Goal: Task Accomplishment & Management: Manage account settings

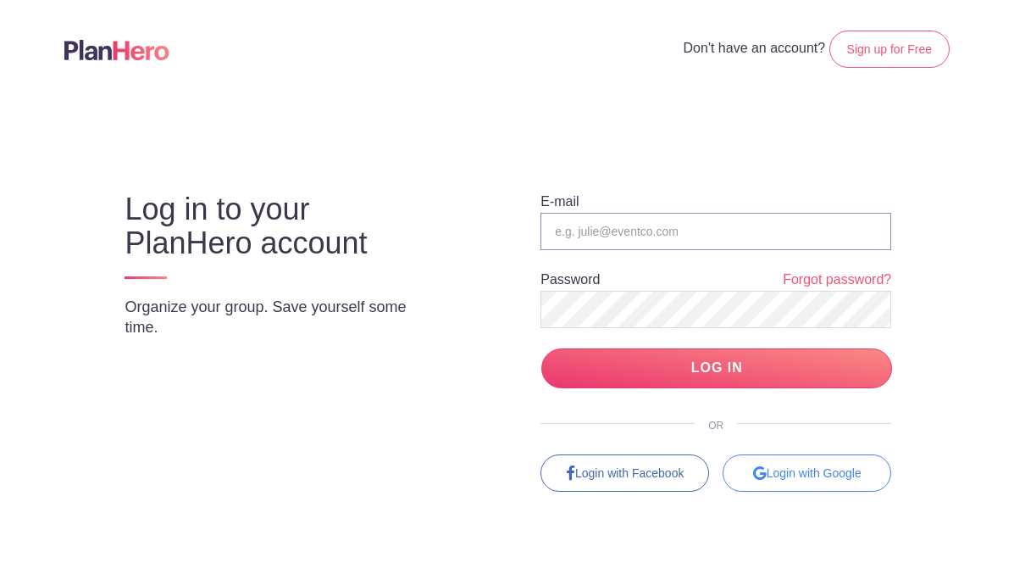
type input "[EMAIL_ADDRESS][DOMAIN_NAME]"
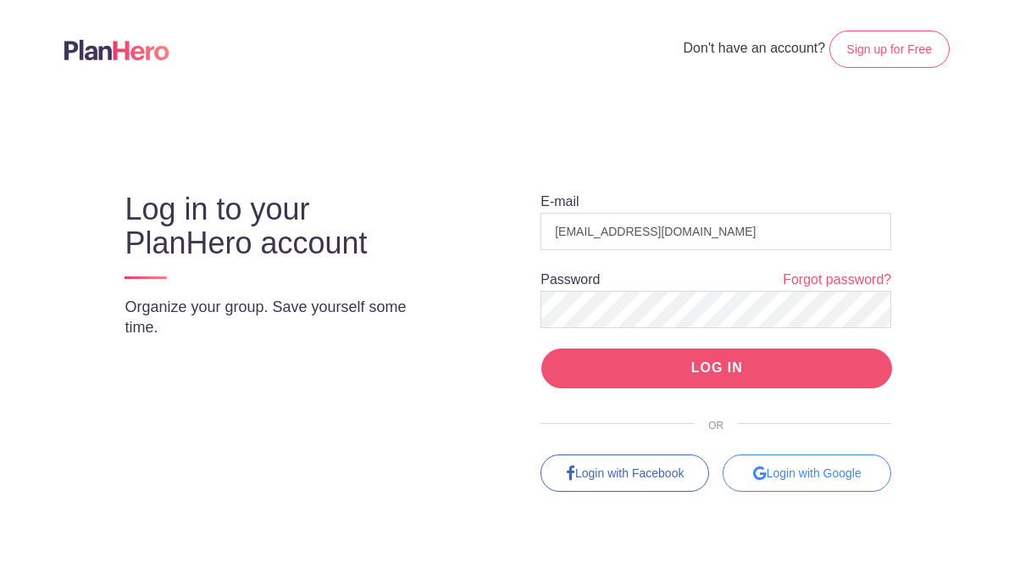
click at [660, 365] on input "LOG IN" at bounding box center [716, 368] width 351 height 40
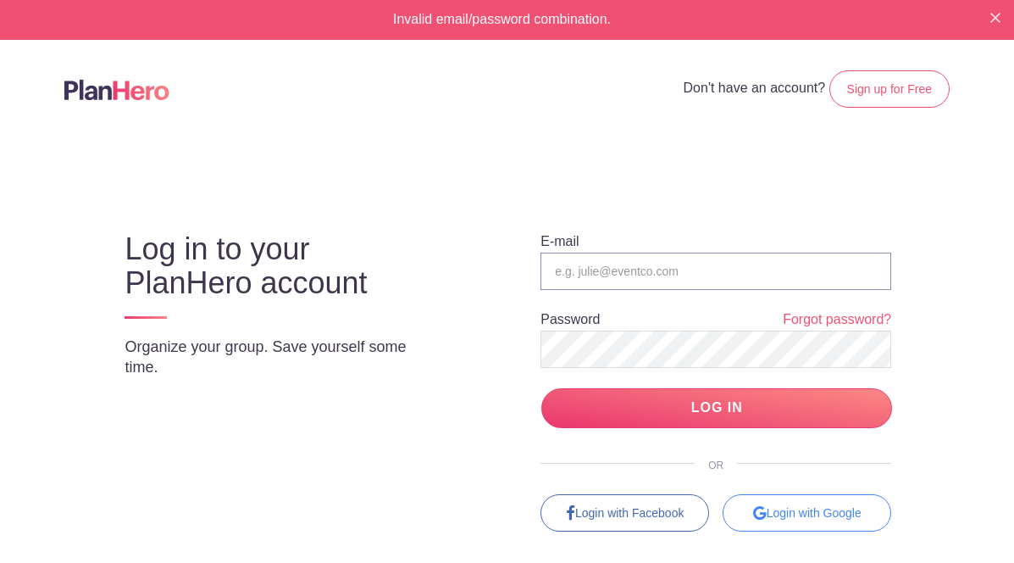
type input "[EMAIL_ADDRESS][DOMAIN_NAME]"
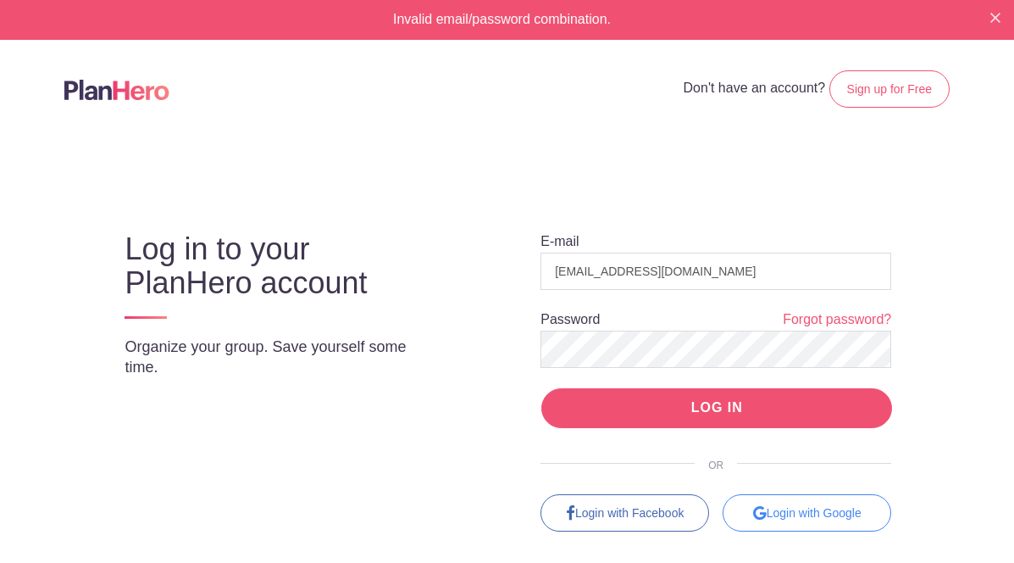
click at [691, 398] on input "LOG IN" at bounding box center [716, 408] width 351 height 40
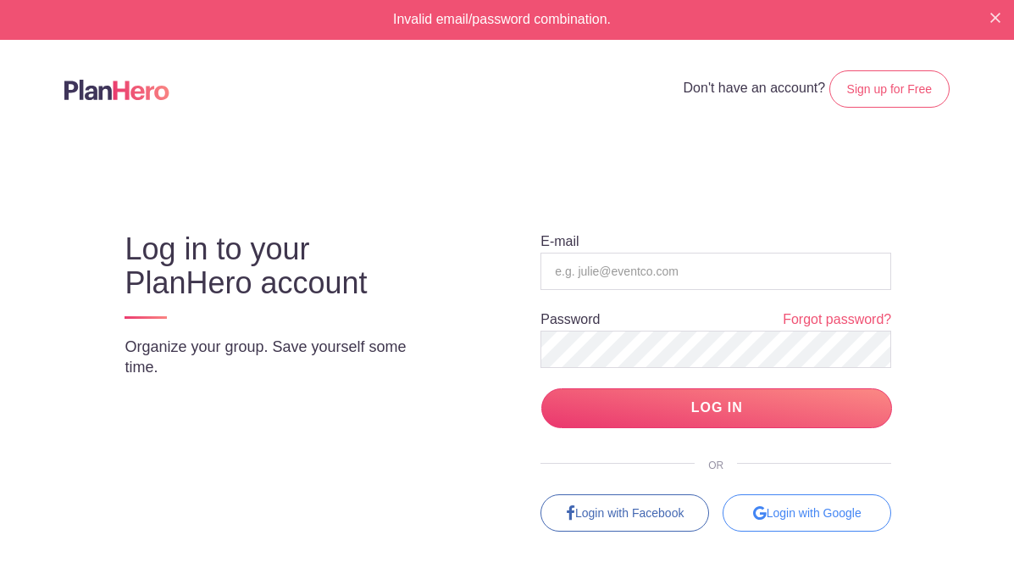
click at [826, 530] on body "Invalid email/password combination. Don't have an account? Sign up for Free Log…" at bounding box center [507, 281] width 1014 height 563
click at [829, 513] on div "Login with Google" at bounding box center [807, 512] width 169 height 37
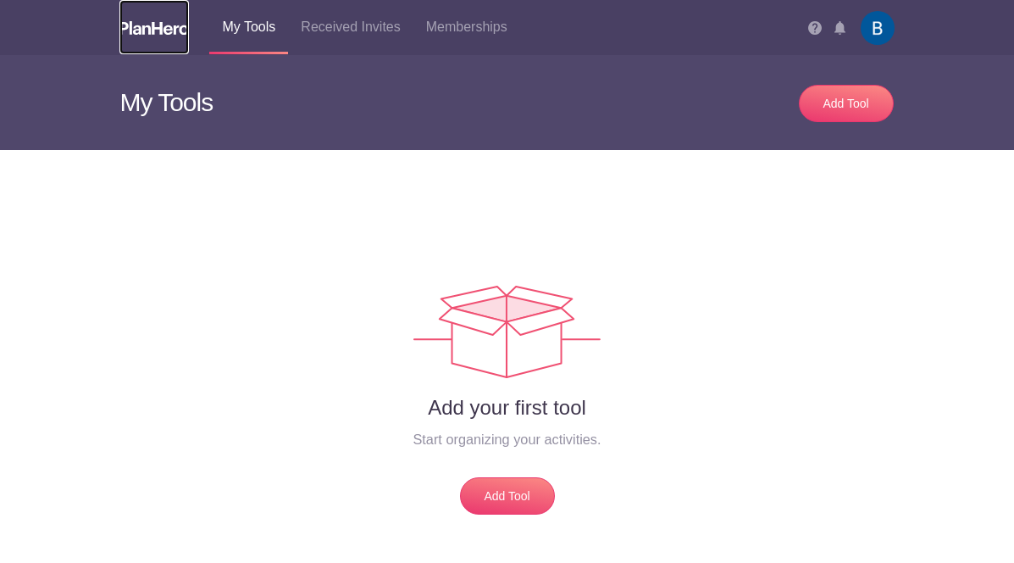
click at [142, 24] on img at bounding box center [153, 28] width 69 height 14
click at [877, 25] on img at bounding box center [878, 28] width 34 height 34
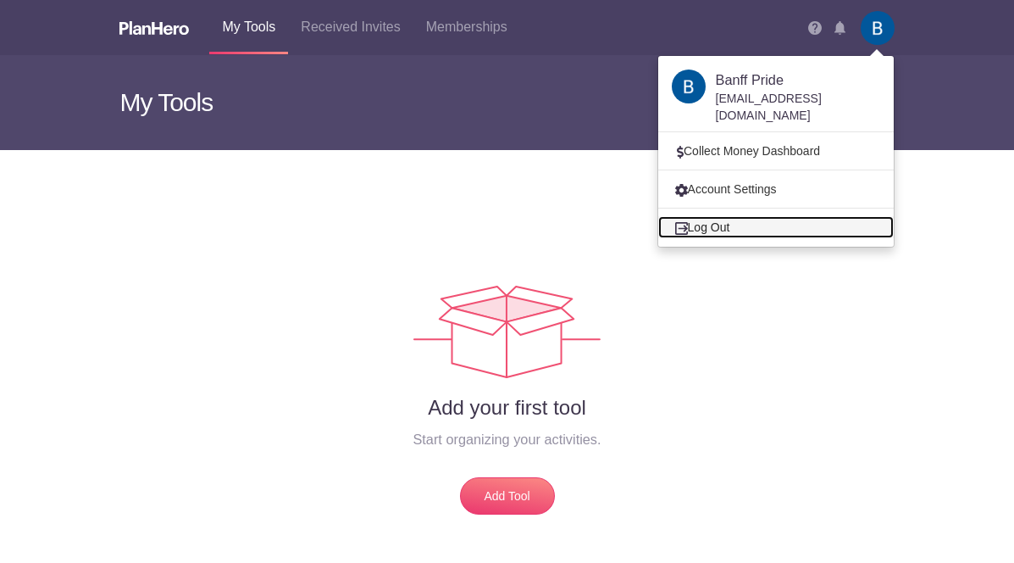
click at [758, 216] on link "Log Out" at bounding box center [776, 227] width 236 height 22
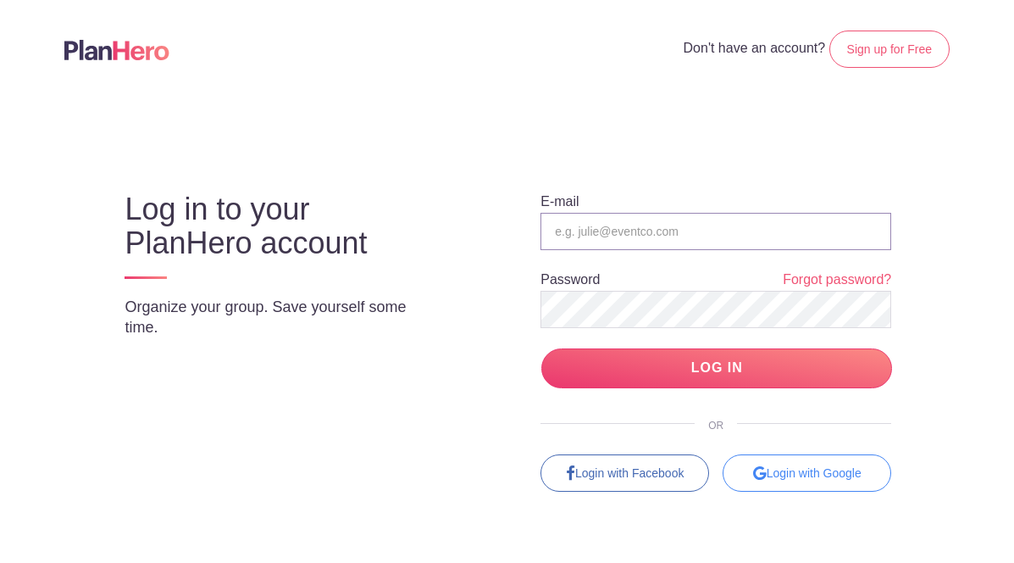
click at [642, 222] on input "email" at bounding box center [716, 231] width 351 height 37
type input "[EMAIL_ADDRESS][DOMAIN_NAME]"
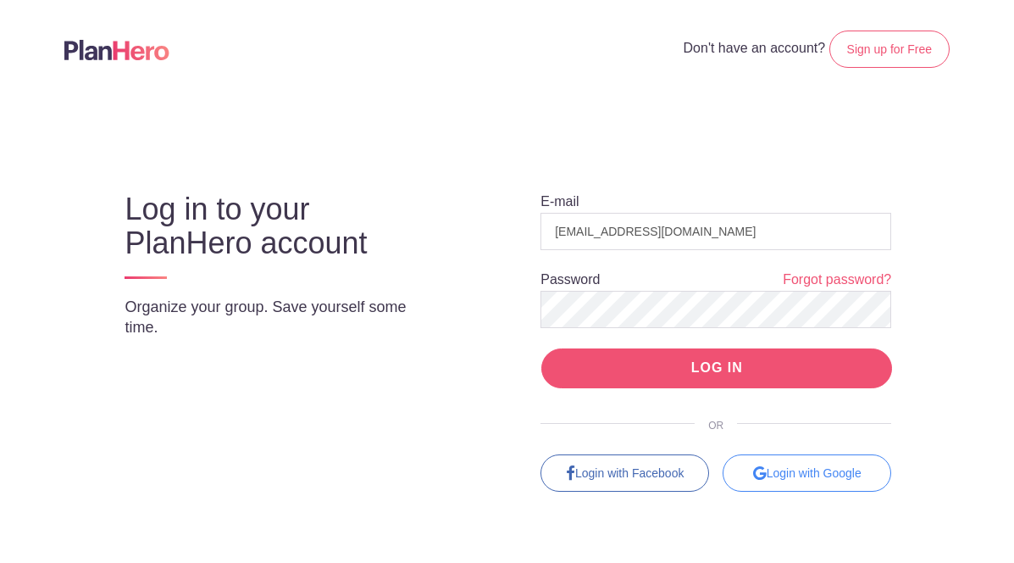
click at [795, 379] on input "LOG IN" at bounding box center [716, 368] width 351 height 40
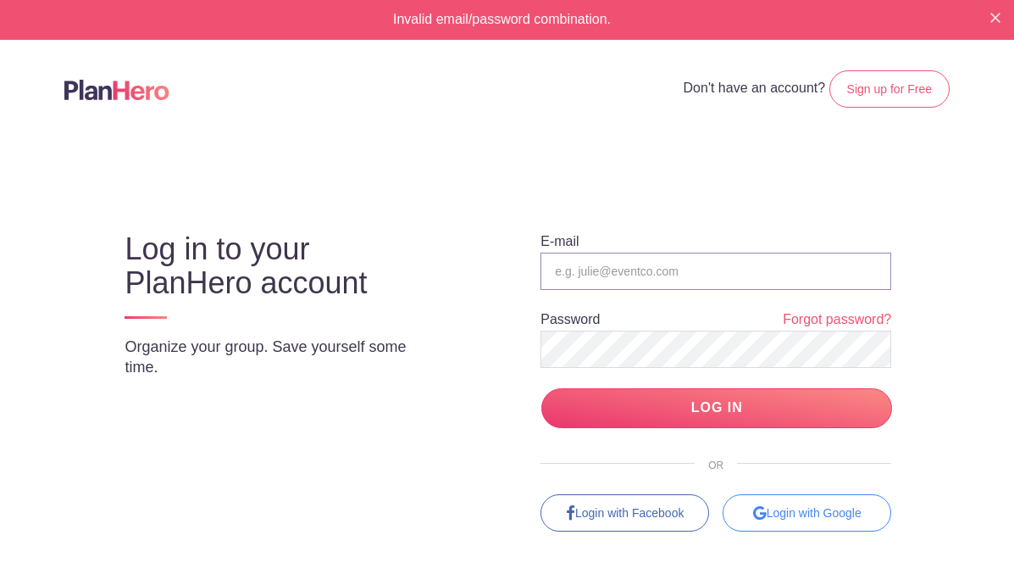
type input "[EMAIL_ADDRESS][DOMAIN_NAME]"
click at [356, 352] on p "Organize your group. Save yourself some time." at bounding box center [284, 356] width 319 height 41
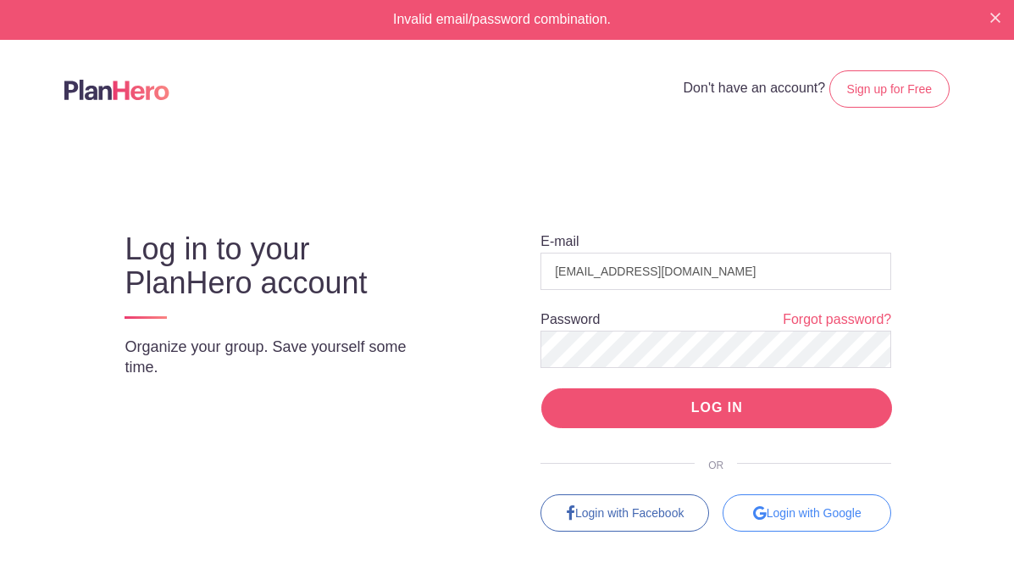
click at [736, 411] on input "LOG IN" at bounding box center [716, 408] width 351 height 40
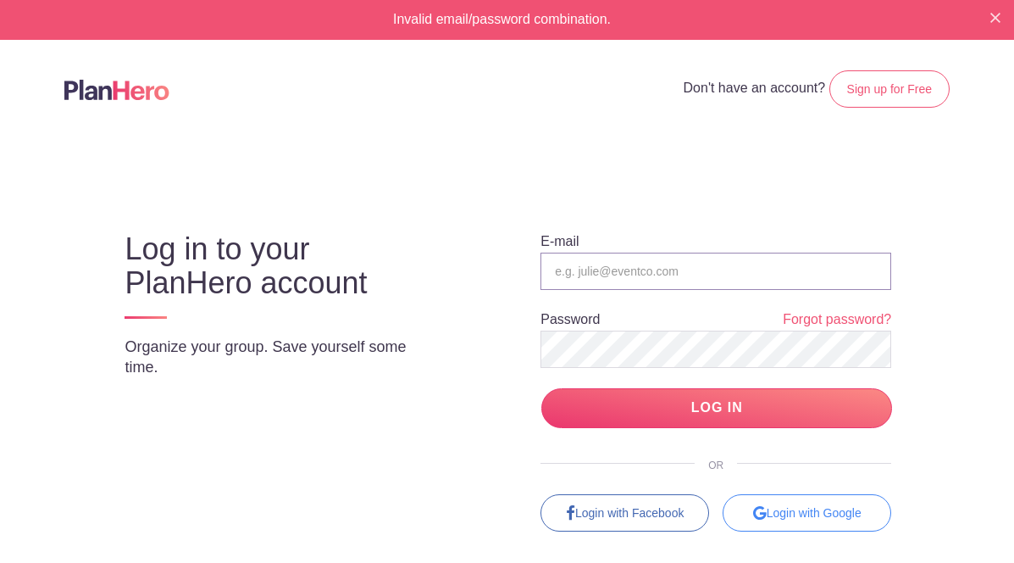
click at [601, 270] on input "email" at bounding box center [716, 270] width 351 height 37
type input "[EMAIL_ADDRESS][DOMAIN_NAME]"
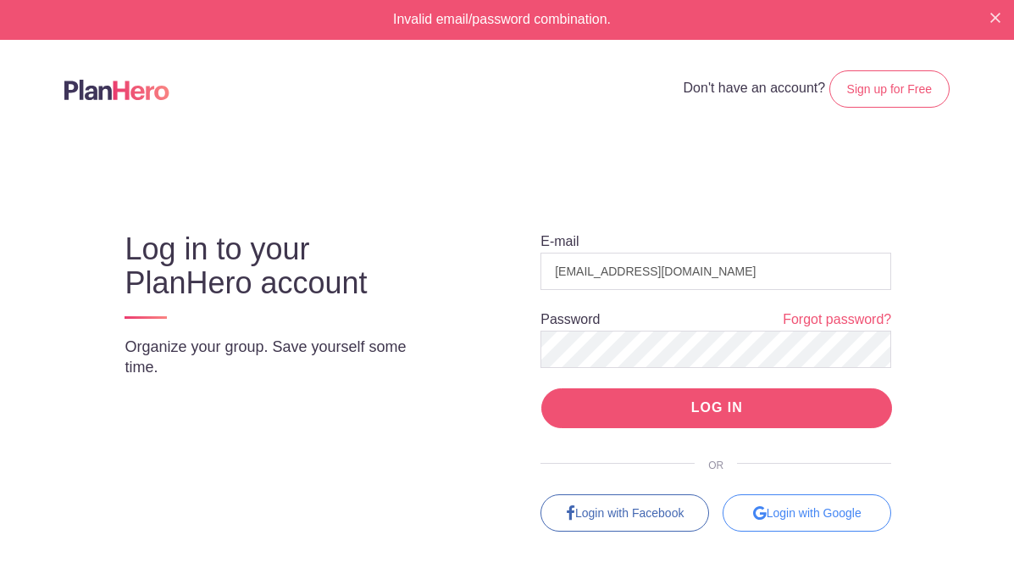
click at [768, 408] on input "LOG IN" at bounding box center [716, 408] width 351 height 40
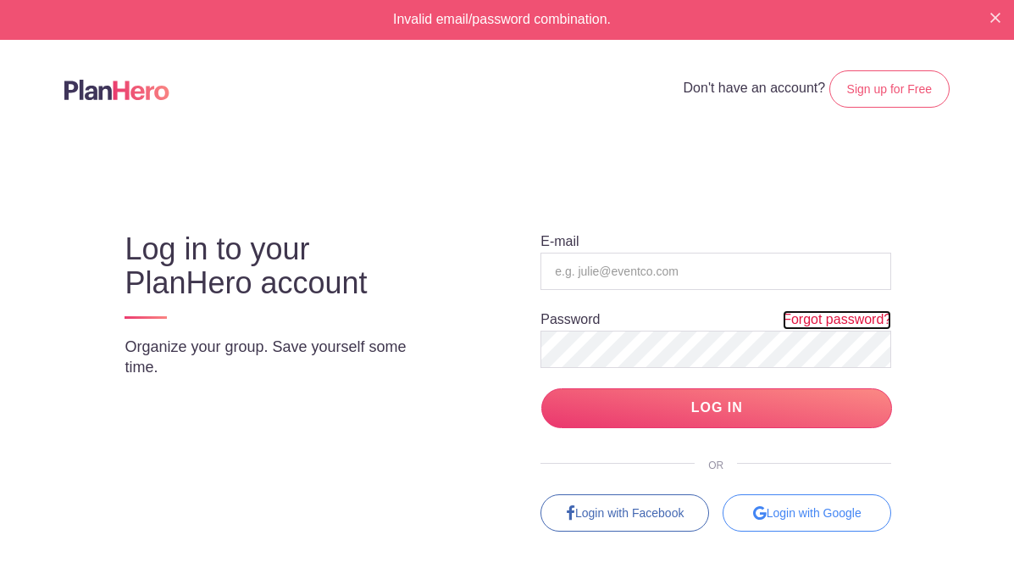
click at [836, 319] on link "Forgot password?" at bounding box center [837, 319] width 108 height 19
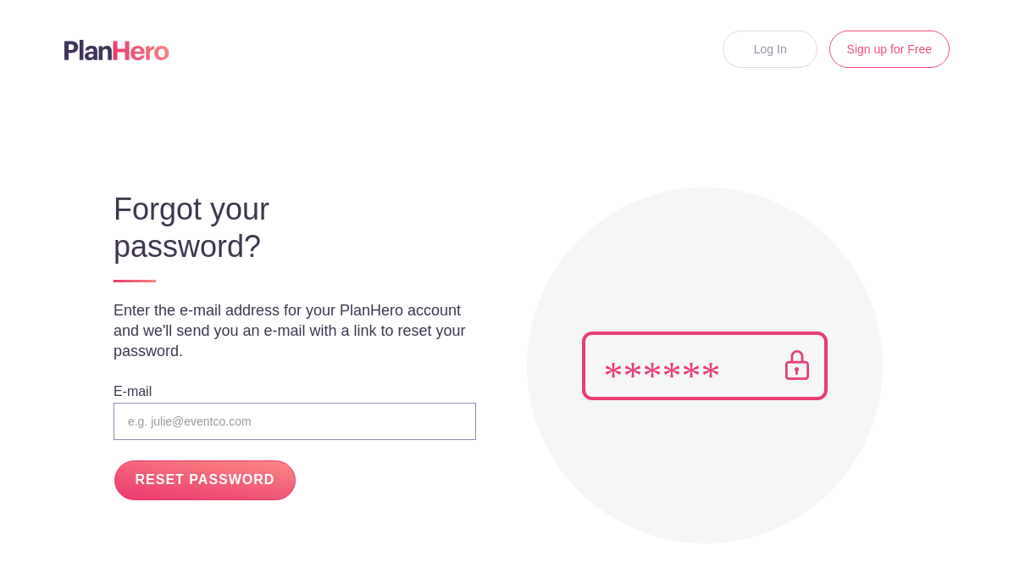
click at [168, 416] on input "email" at bounding box center [295, 420] width 363 height 37
type input "[EMAIL_ADDRESS][DOMAIN_NAME]"
click at [213, 475] on input "RESET PASSWORD" at bounding box center [204, 480] width 181 height 40
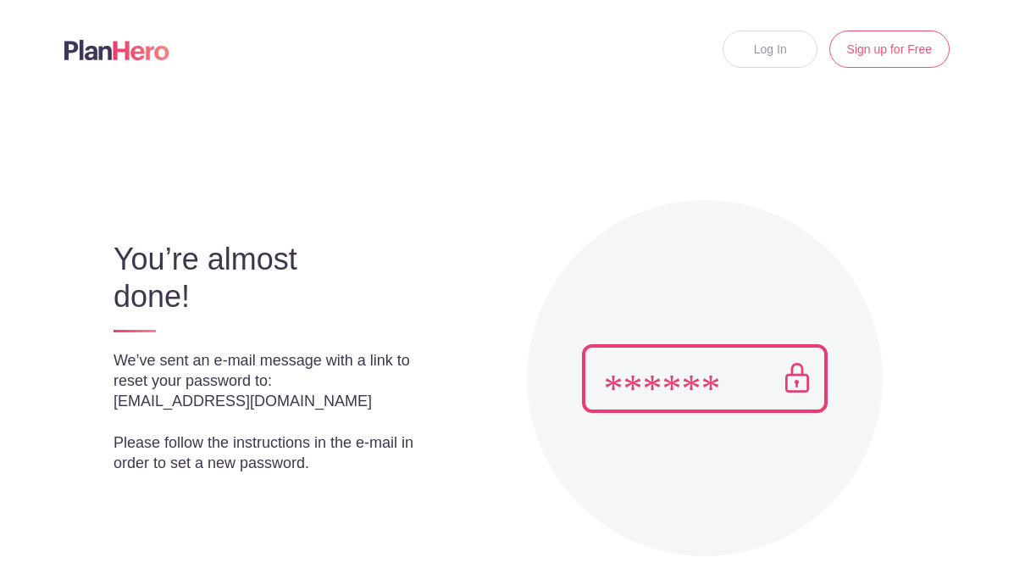
scroll to position [158, 0]
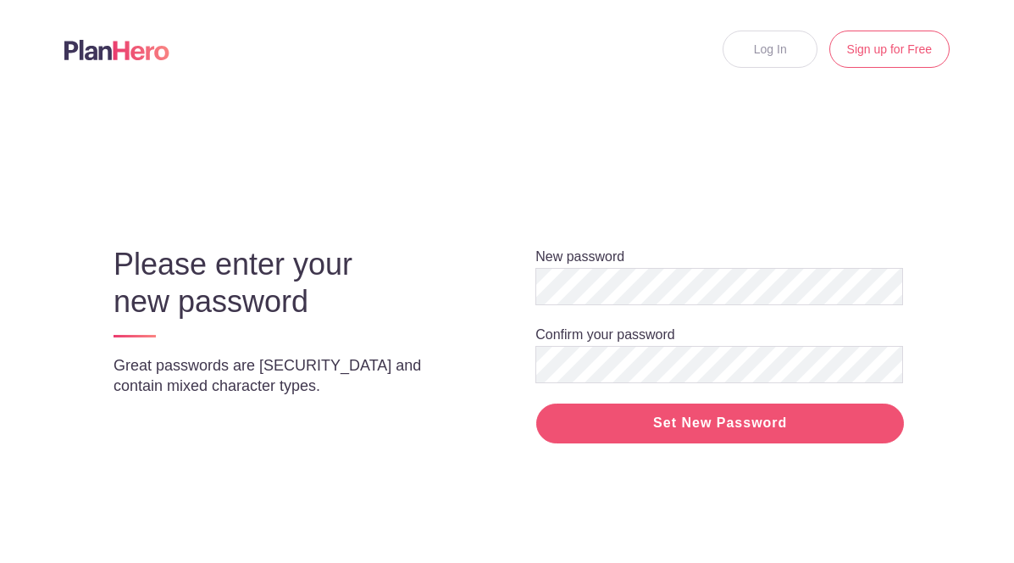
click at [784, 431] on input "Set New Password" at bounding box center [720, 423] width 368 height 40
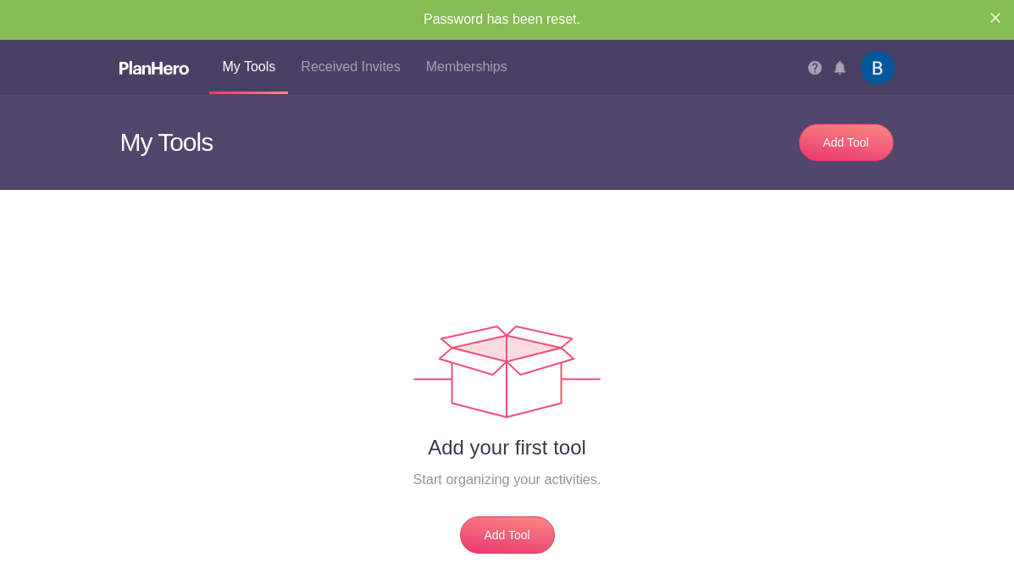
click at [874, 67] on img at bounding box center [878, 68] width 34 height 34
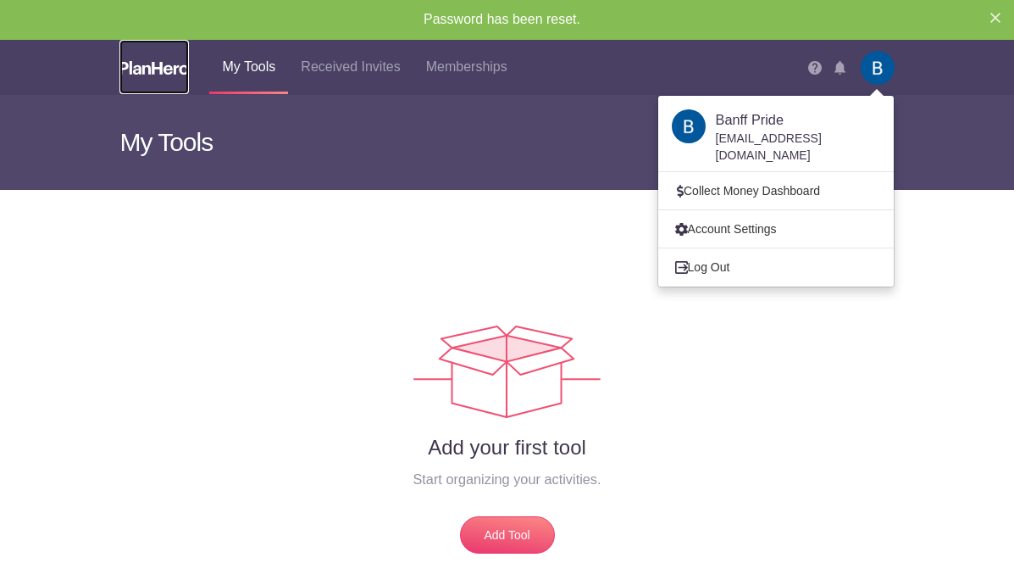
click at [129, 69] on img at bounding box center [153, 68] width 69 height 14
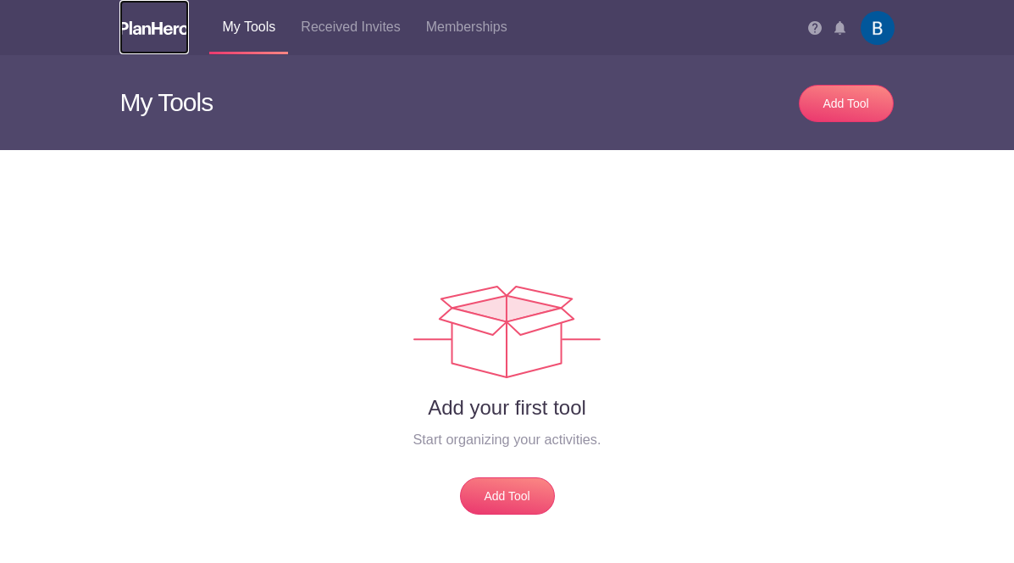
click at [171, 29] on img at bounding box center [153, 28] width 69 height 14
click at [170, 97] on h3 "My Tools" at bounding box center [306, 102] width 374 height 95
